Goal: Information Seeking & Learning: Learn about a topic

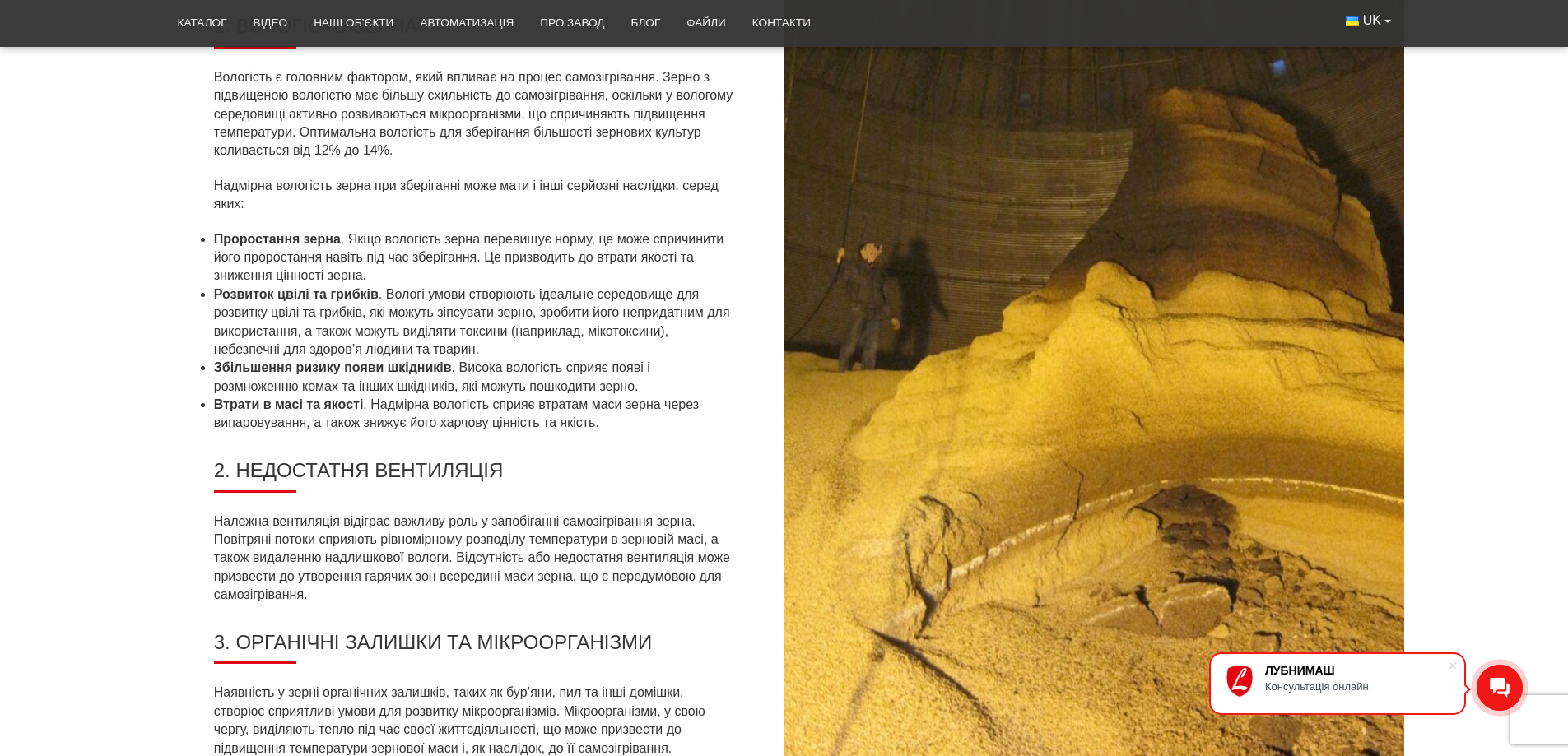
scroll to position [1728, 0]
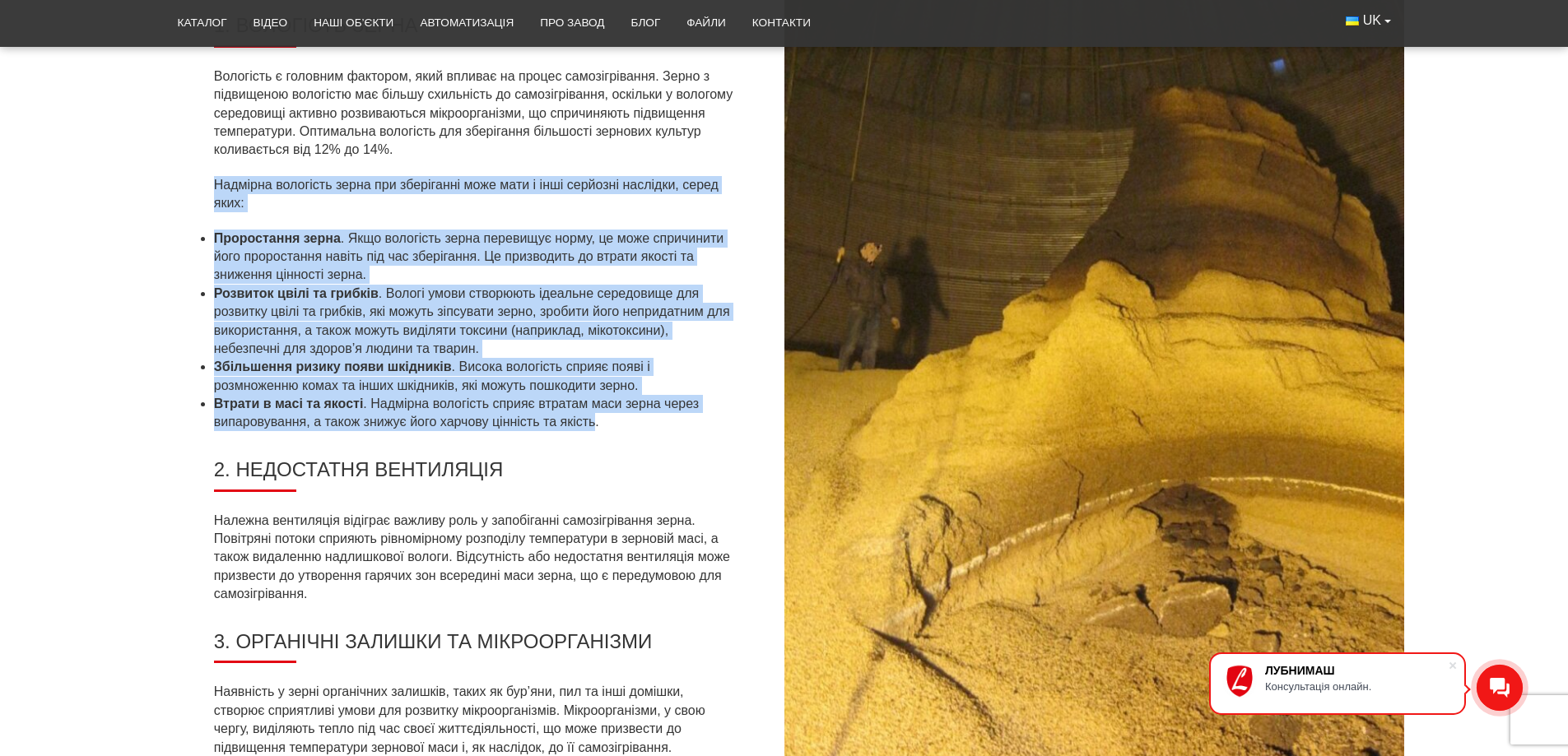
drag, startPoint x: 596, startPoint y: 421, endPoint x: 198, endPoint y: 192, distance: 459.2
click at [198, 192] on div "Причини самозігрівання зерна 1. Вологість зерна Вологість є головним фактором, …" at bounding box center [475, 362] width 620 height 823
copy div "Loremips dolorsita conse adi elitseddoe temp inci u labo etdolore magnaali, eni…"
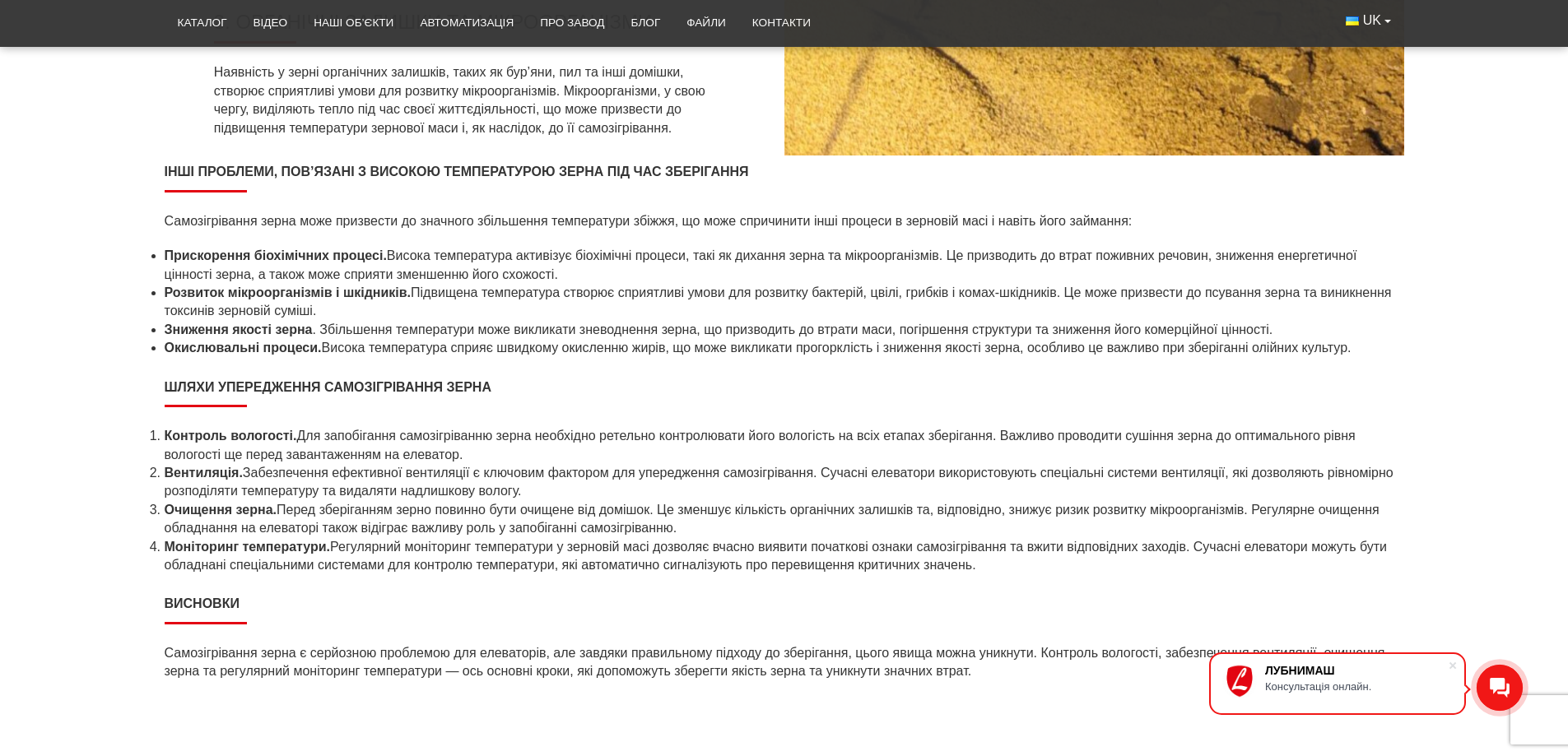
scroll to position [2305, 0]
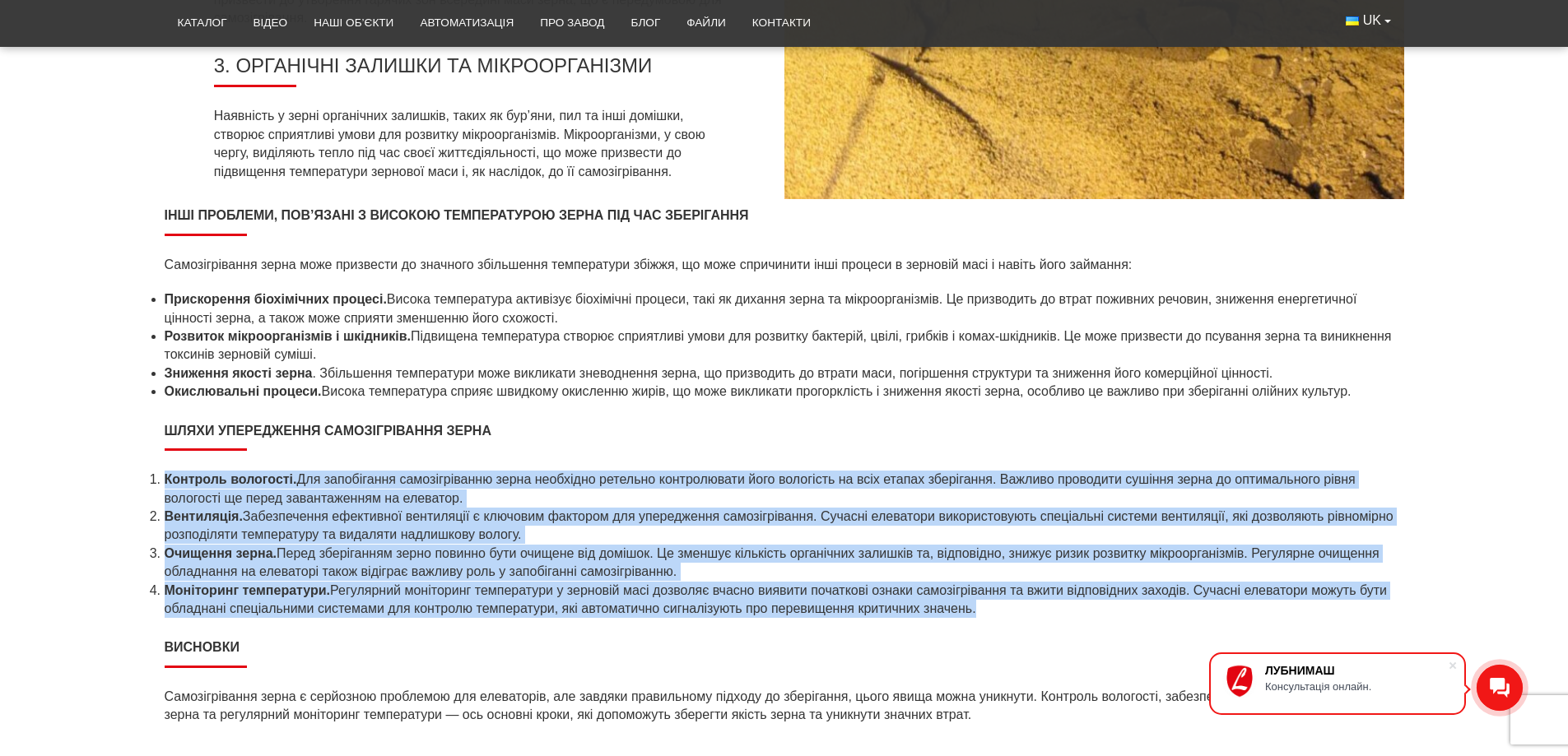
drag, startPoint x: 974, startPoint y: 608, endPoint x: 126, endPoint y: 477, distance: 858.1
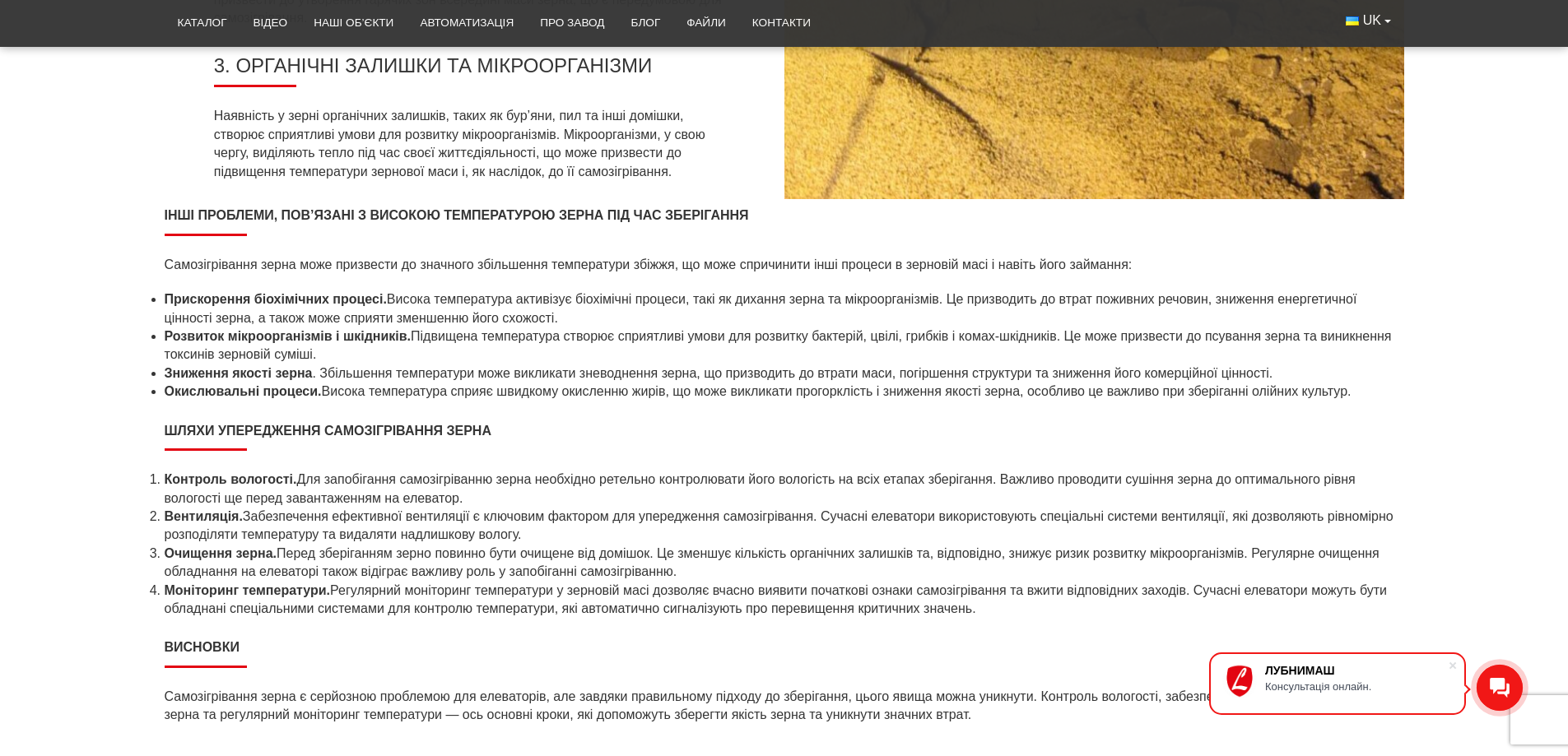
click at [1047, 652] on h2 "Висновки" at bounding box center [784, 650] width 1240 height 37
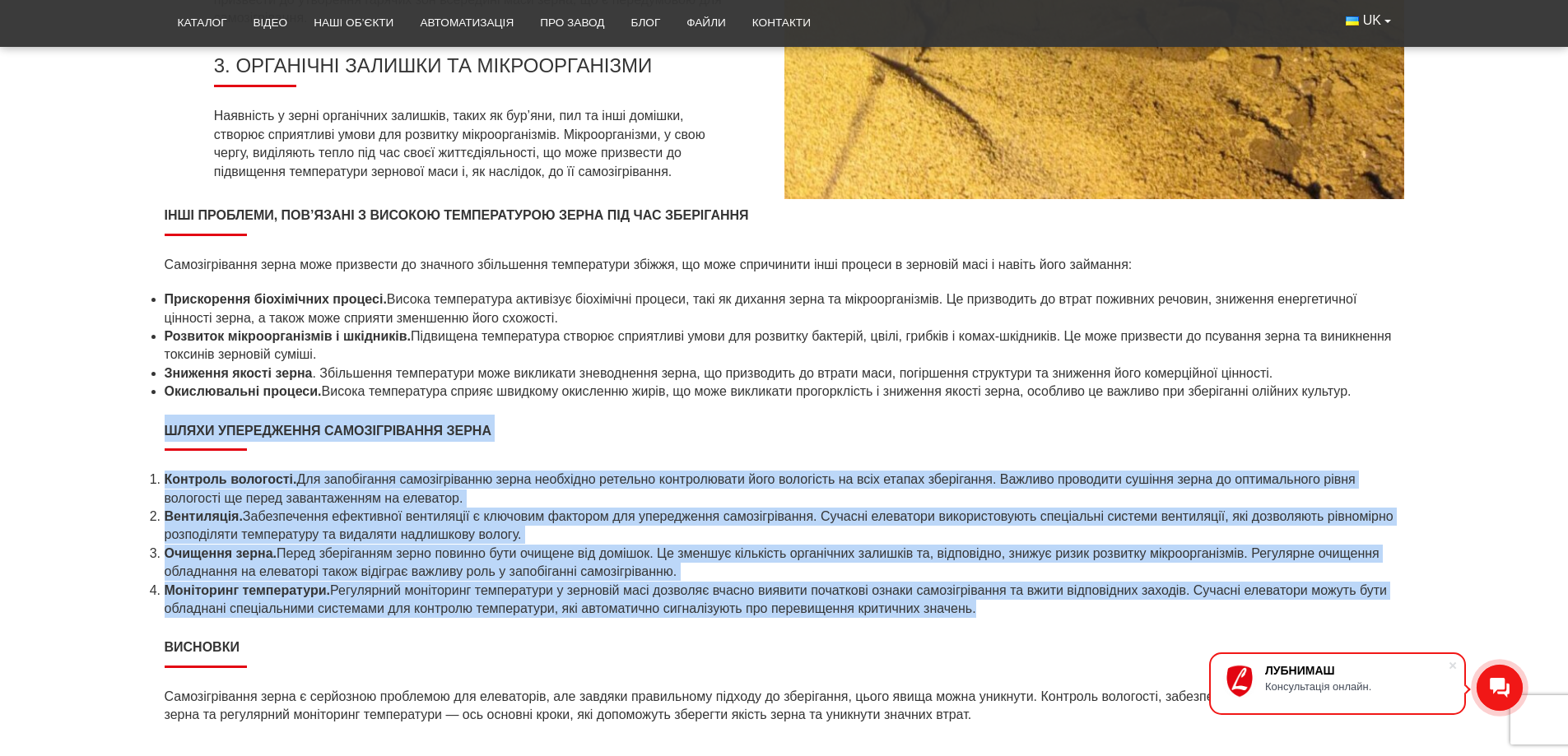
drag, startPoint x: 973, startPoint y: 608, endPoint x: 159, endPoint y: 439, distance: 831.4
copy article "Lorem ipsumdolors ametconsectetu adipi Elitsedd eiusmodte. Inc utlaboreetd magn…"
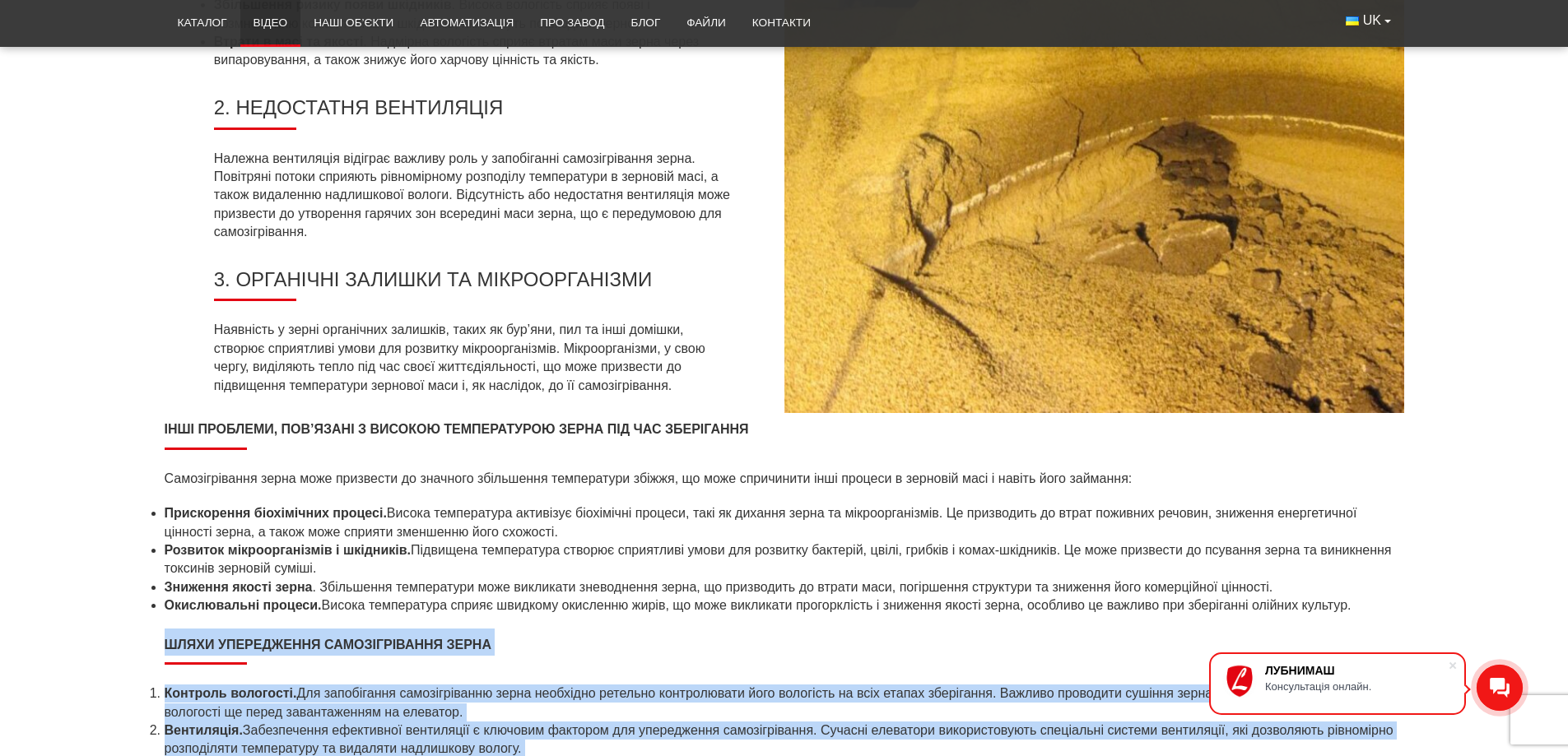
scroll to position [2057, 0]
